Goal: Information Seeking & Learning: Stay updated

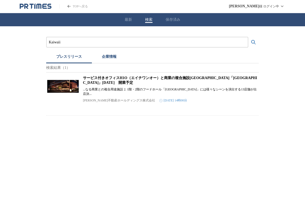
click at [105, 45] on input "Kaiwaii" at bounding box center [147, 42] width 197 height 6
type input "K"
click at [249, 37] on button "検索する" at bounding box center [254, 42] width 11 height 11
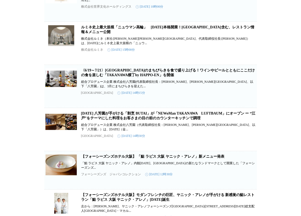
scroll to position [237, 0]
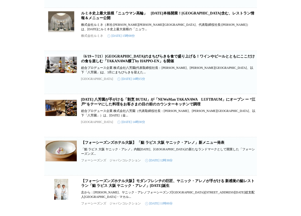
click at [131, 106] on link "9/12(金) 八芳園が手がける「割烹 BUTAI」が「NEWoMan TAKANAWA　LUFTBAUM」にオープン ー “江戸”をテーマにした料理をお客さ…" at bounding box center [168, 102] width 175 height 9
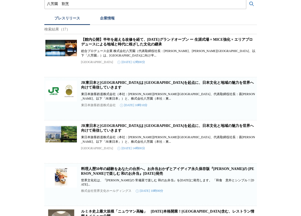
scroll to position [0, 0]
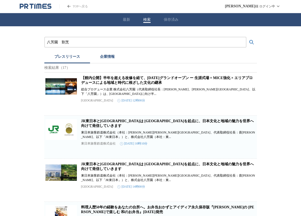
click at [129, 40] on input "八芳園　割烹" at bounding box center [145, 42] width 197 height 6
type input "八芳園　リニューアル"
click at [247, 37] on button "検索する" at bounding box center [252, 42] width 11 height 11
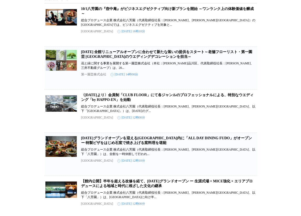
scroll to position [79, 0]
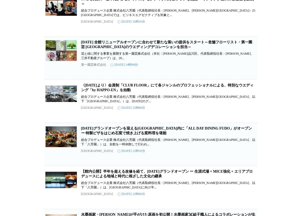
click at [151, 178] on link "【館内公開】半年を超える改修を経て、[DATE]グランドオープン ー 生涯式場 × MICE強化 × エリアプロデュースによる地域と時代に根ざした文化の継承" at bounding box center [167, 174] width 172 height 9
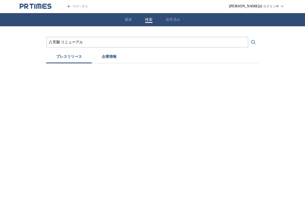
type input "八芳園 リニューアル"
click at [249, 37] on button "検索する" at bounding box center [254, 42] width 11 height 11
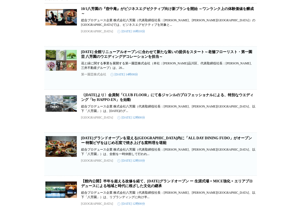
scroll to position [79, 0]
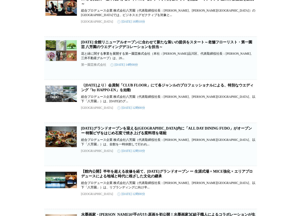
click at [143, 135] on link "[DATE]グランドオープンを迎える[GEOGRAPHIC_DATA]内に「ALL DAY DINING FUDO」がオープン ー 特製ピザをはじめ石窯で焼き…" at bounding box center [166, 130] width 171 height 9
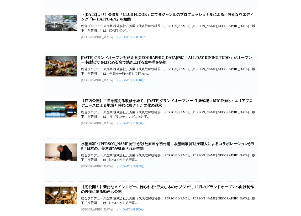
scroll to position [158, 0]
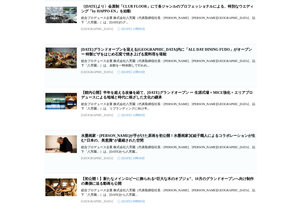
click at [128, 99] on link "【館内公開】半年を超える改修を経て、[DATE]グランドオープン ー 生涯式場 × MICE強化 × エリアプロデュースによる地域と時代に根ざした文化の継承" at bounding box center [167, 95] width 172 height 9
